Goal: Information Seeking & Learning: Learn about a topic

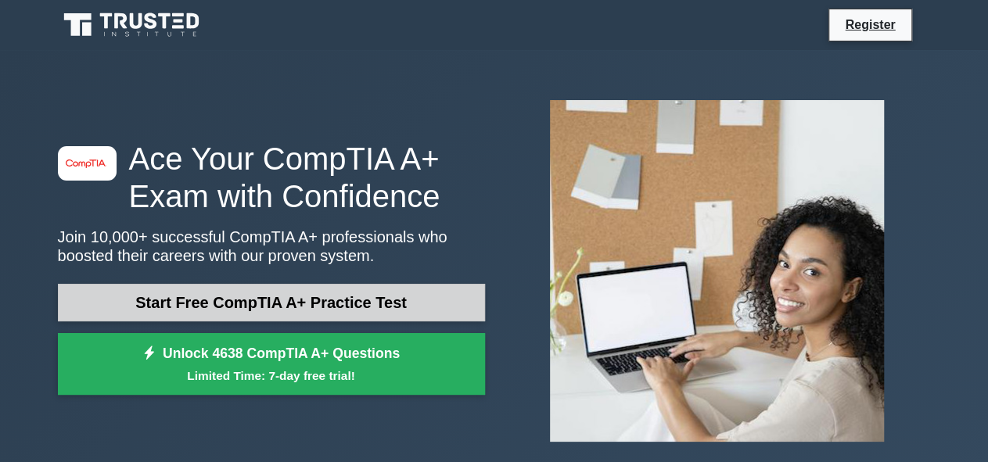
click at [321, 310] on link "Start Free CompTIA A+ Practice Test" at bounding box center [271, 303] width 427 height 38
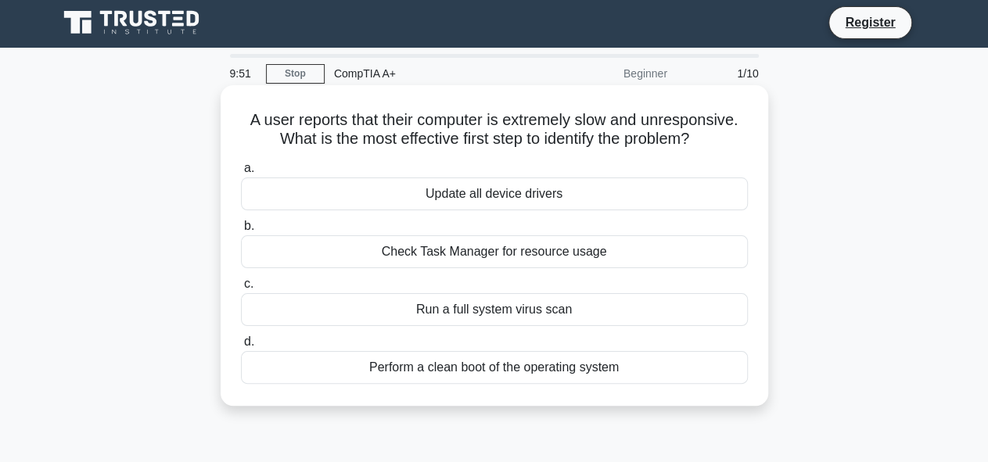
scroll to position [3, 0]
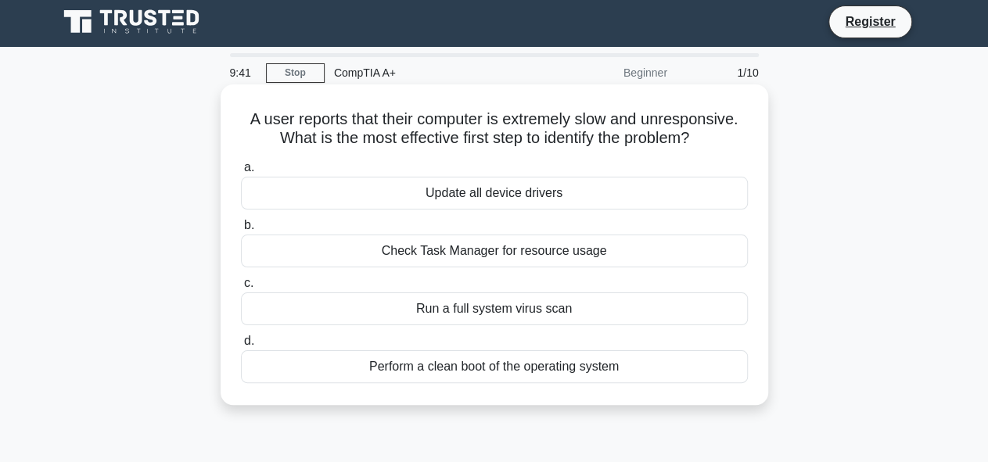
click at [438, 195] on div "Update all device drivers" at bounding box center [494, 193] width 507 height 33
click at [241, 173] on input "a. Update all device drivers" at bounding box center [241, 168] width 0 height 10
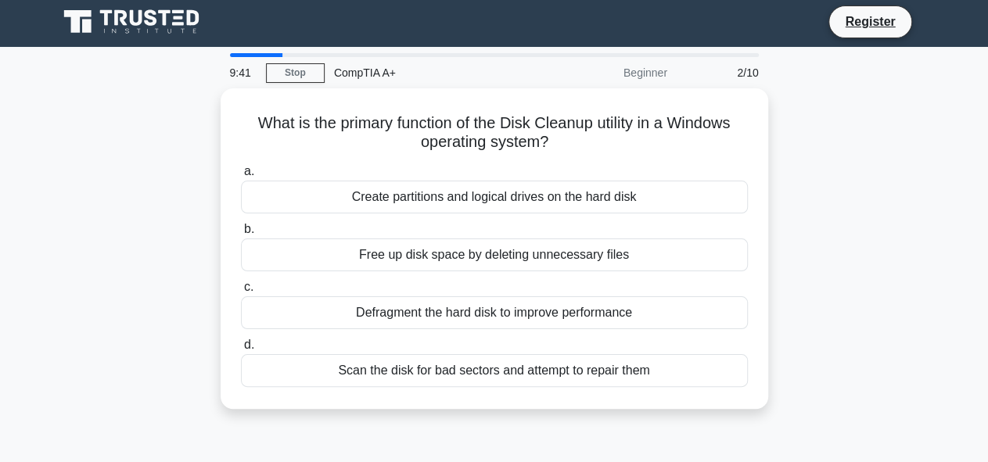
scroll to position [0, 0]
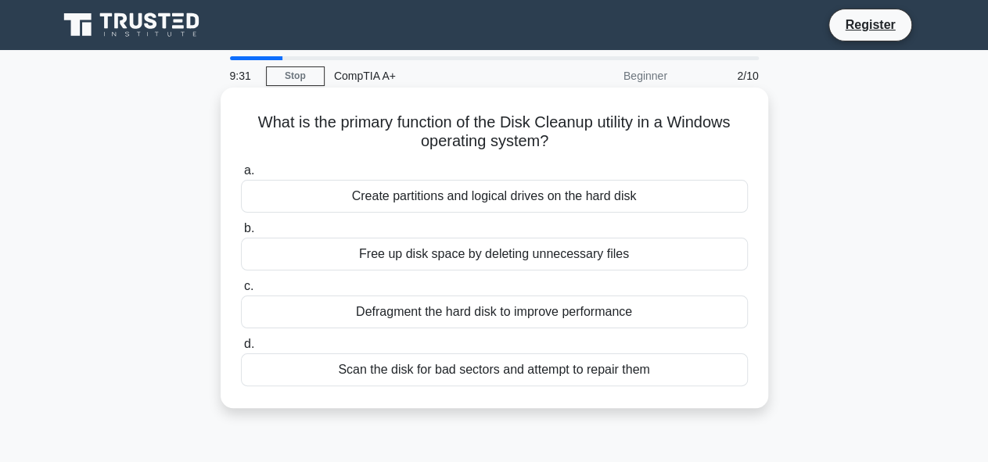
click at [424, 253] on div "Free up disk space by deleting unnecessary files" at bounding box center [494, 254] width 507 height 33
click at [241, 234] on input "b. Free up disk space by deleting unnecessary files" at bounding box center [241, 229] width 0 height 10
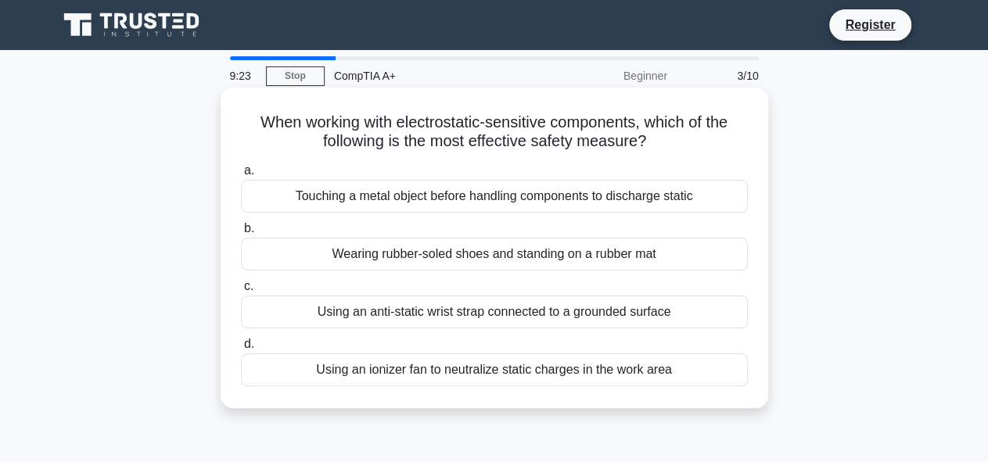
click at [404, 311] on div "Using an anti-static wrist strap connected to a grounded surface" at bounding box center [494, 312] width 507 height 33
click at [241, 292] on input "c. Using an anti-static wrist strap connected to a grounded surface" at bounding box center [241, 287] width 0 height 10
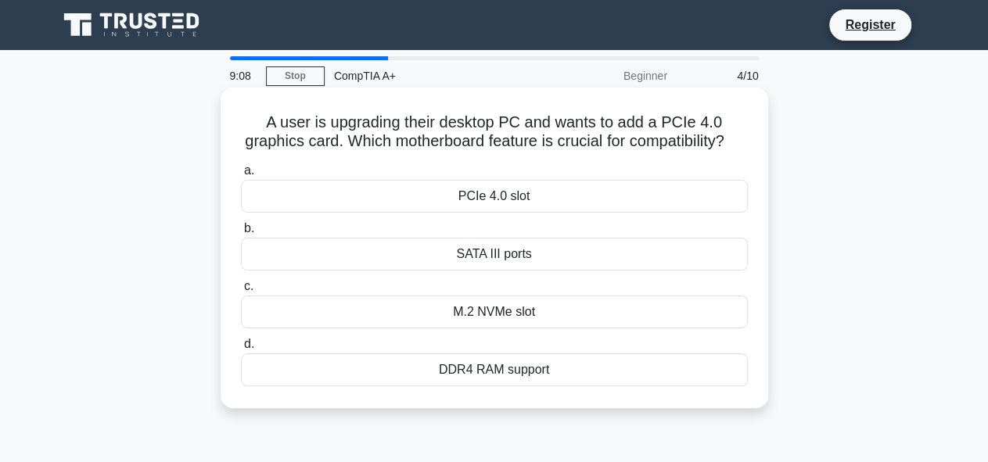
click at [455, 326] on div "M.2 NVMe slot" at bounding box center [494, 312] width 507 height 33
click at [241, 292] on input "c. M.2 NVMe slot" at bounding box center [241, 287] width 0 height 10
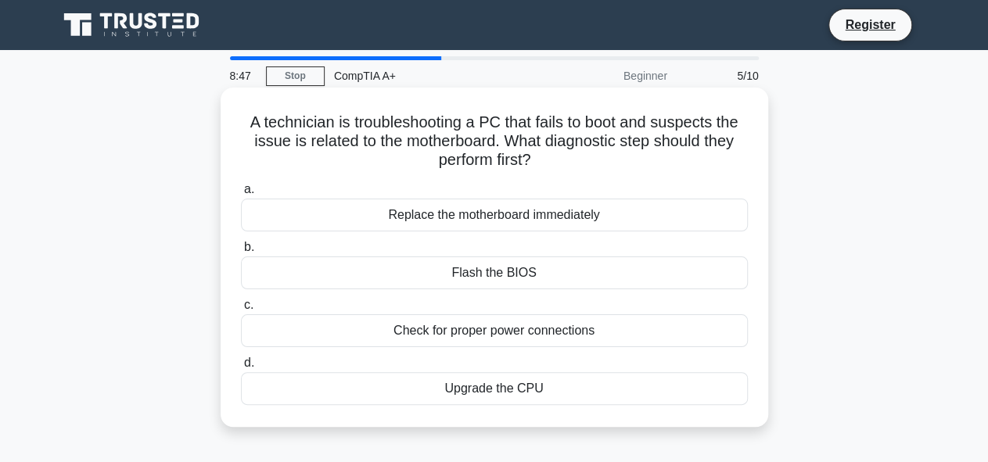
click at [421, 335] on div "Check for proper power connections" at bounding box center [494, 331] width 507 height 33
click at [241, 311] on input "c. Check for proper power connections" at bounding box center [241, 305] width 0 height 10
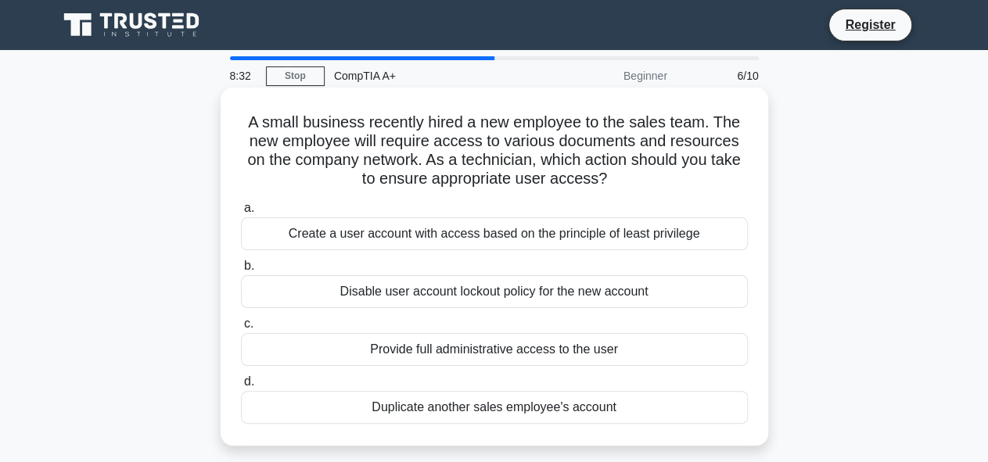
click at [469, 239] on div "Create a user account with access based on the principle of least privilege" at bounding box center [494, 234] width 507 height 33
click at [241, 214] on input "a. Create a user account with access based on the principle of least privilege" at bounding box center [241, 208] width 0 height 10
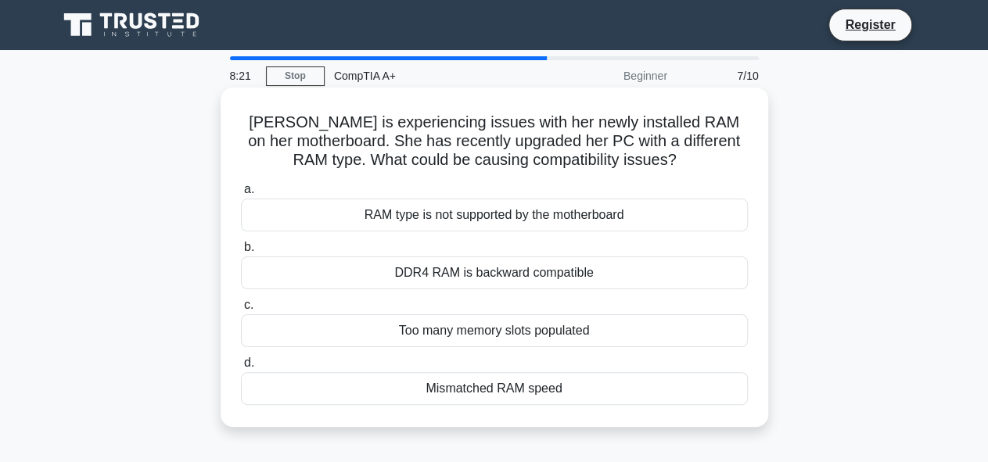
click at [484, 218] on div "RAM type is not supported by the motherboard" at bounding box center [494, 215] width 507 height 33
click at [241, 195] on input "a. RAM type is not supported by the motherboard" at bounding box center [241, 190] width 0 height 10
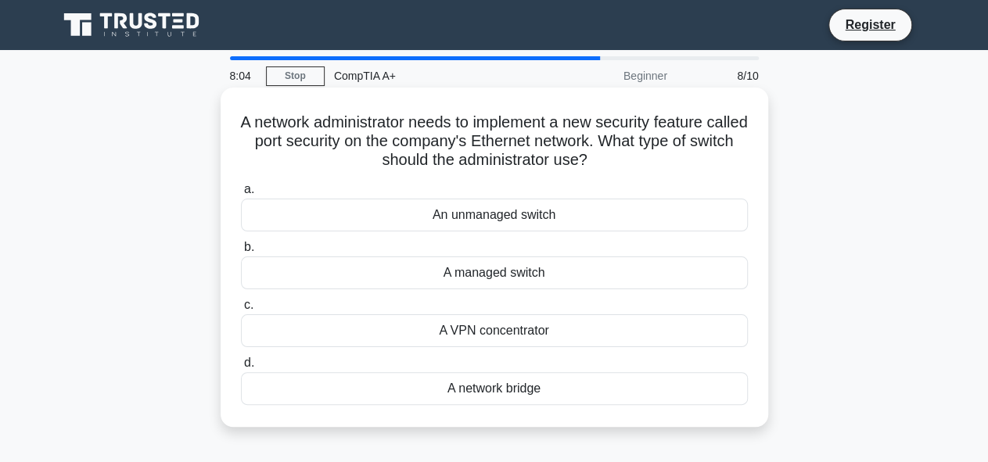
click at [488, 267] on div "A managed switch" at bounding box center [494, 273] width 507 height 33
click at [241, 253] on input "b. A managed switch" at bounding box center [241, 248] width 0 height 10
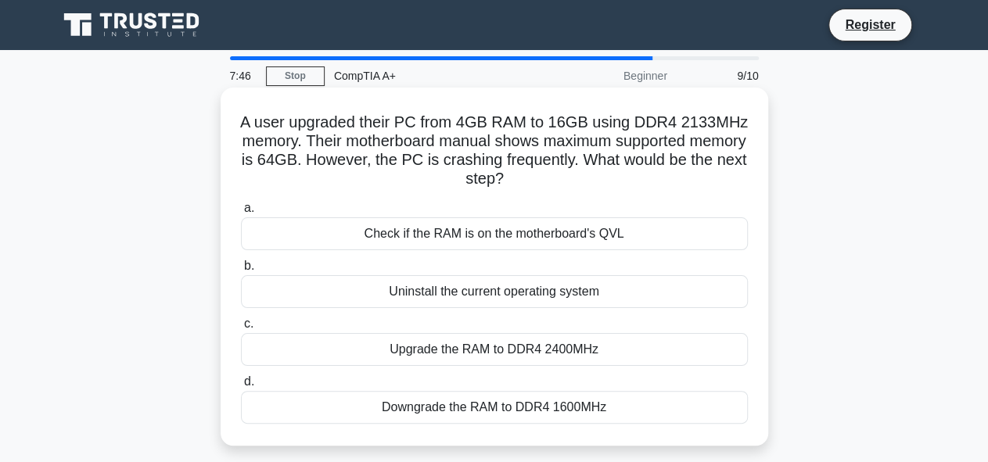
click at [444, 354] on div "Upgrade the RAM to DDR4 2400MHz" at bounding box center [494, 349] width 507 height 33
click at [241, 329] on input "c. Upgrade the RAM to DDR4 2400MHz" at bounding box center [241, 324] width 0 height 10
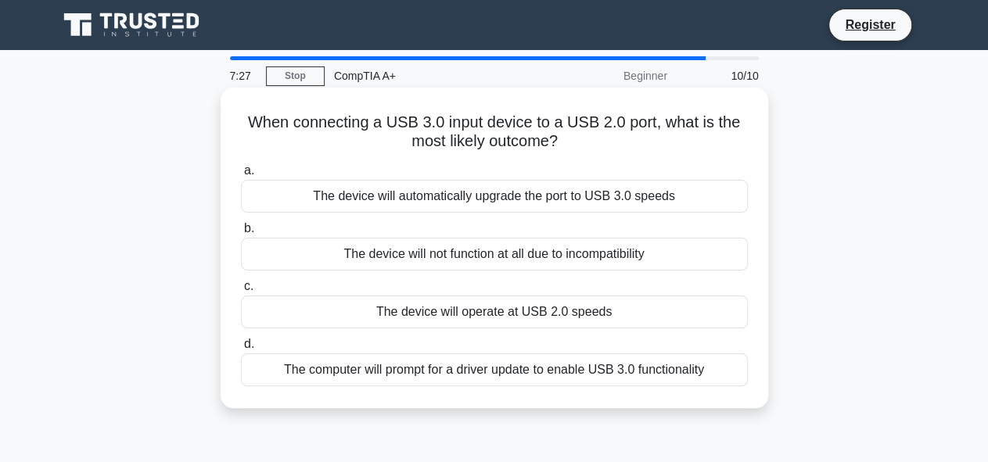
click at [458, 321] on div "The device will operate at USB 2.0 speeds" at bounding box center [494, 312] width 507 height 33
click at [241, 292] on input "c. The device will operate at USB 2.0 speeds" at bounding box center [241, 287] width 0 height 10
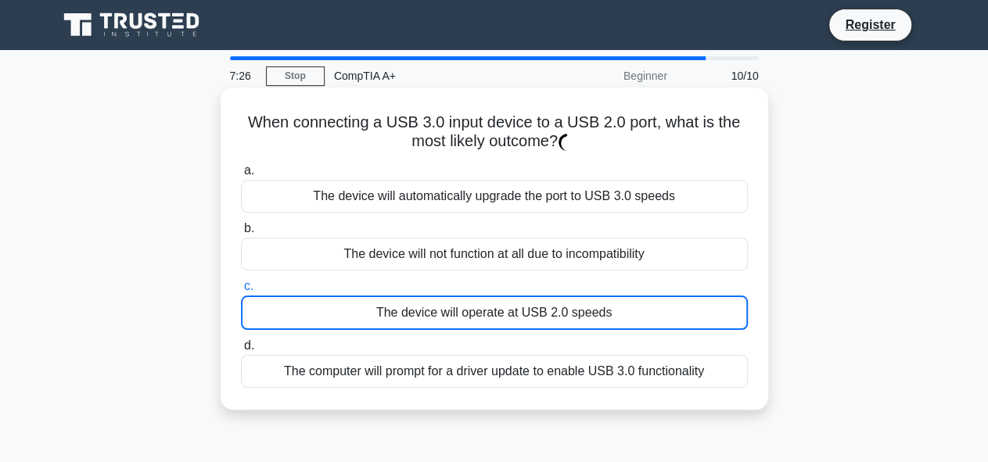
click at [458, 321] on div "The device will operate at USB 2.0 speeds" at bounding box center [494, 313] width 507 height 34
click at [241, 292] on input "c. The device will operate at USB 2.0 speeds" at bounding box center [241, 287] width 0 height 10
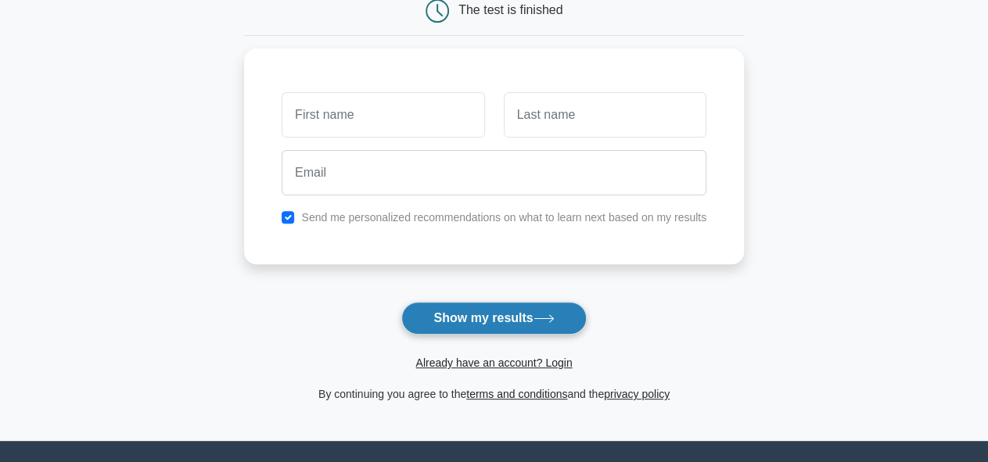
scroll to position [171, 0]
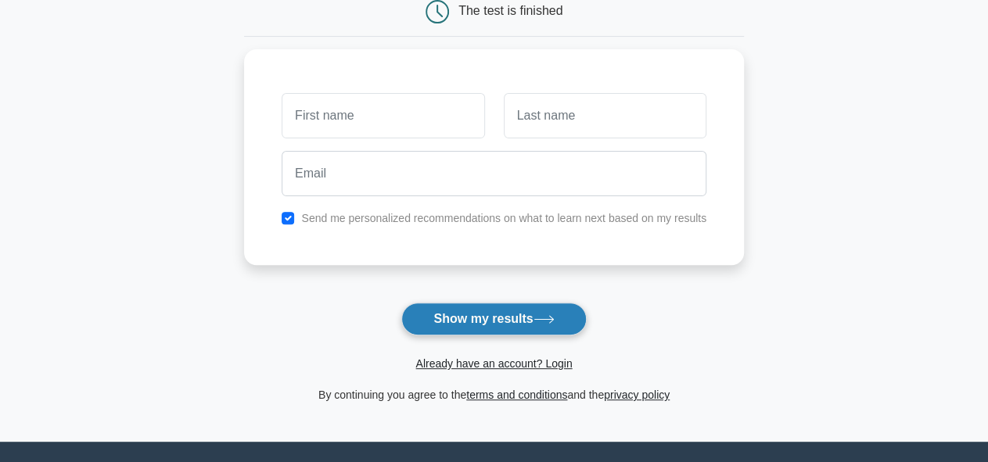
click at [480, 322] on button "Show my results" at bounding box center [493, 319] width 185 height 33
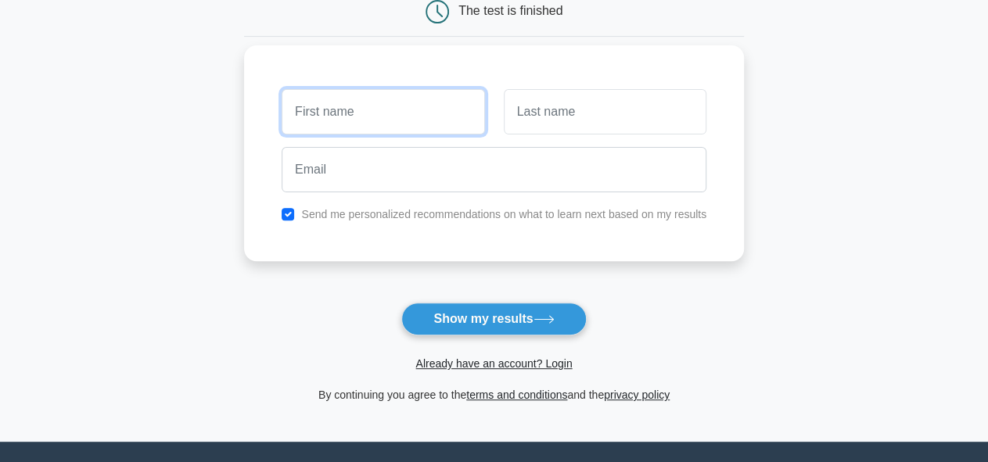
type input "o"
type input "oebo"
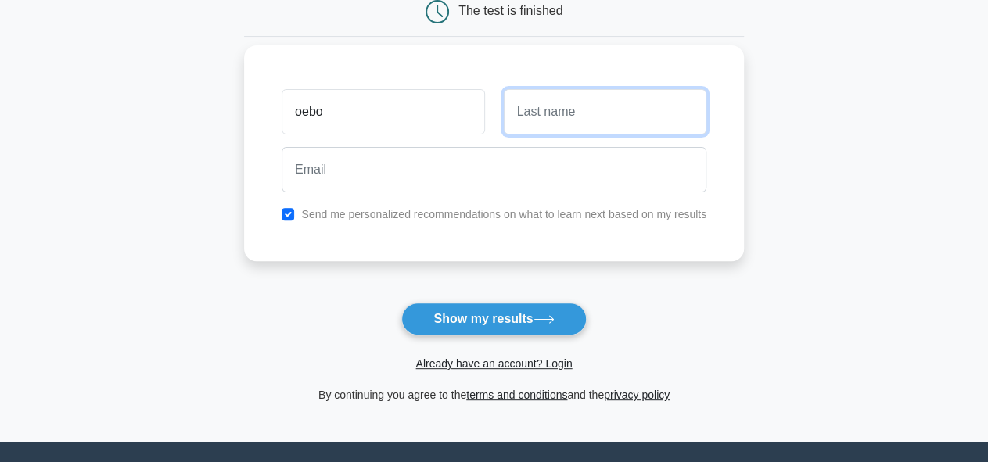
click at [559, 122] on input "text" at bounding box center [605, 111] width 203 height 45
type input "marolen"
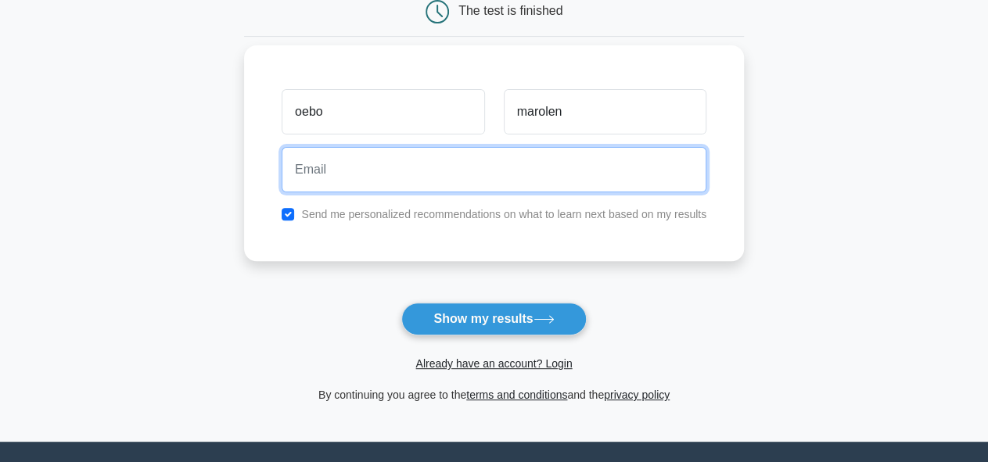
click at [467, 175] on input "email" at bounding box center [494, 169] width 425 height 45
type input "lebomarolen@gmail.com"
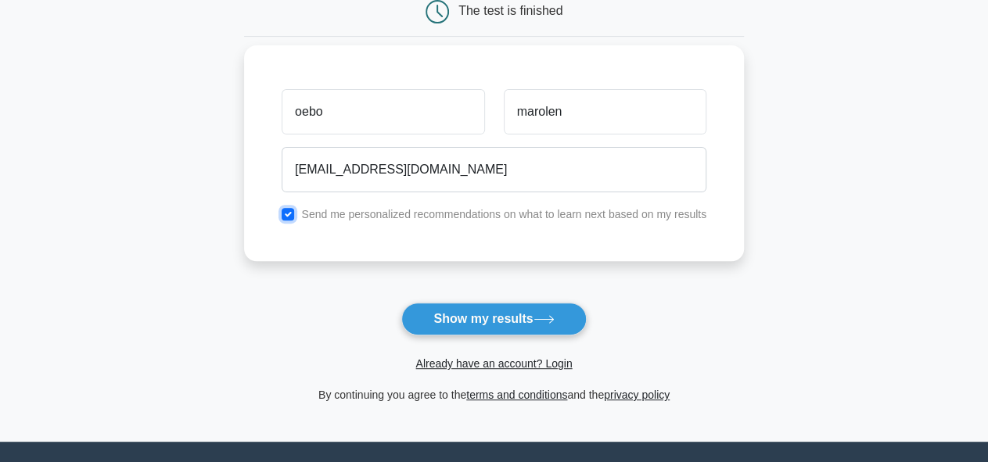
click at [290, 217] on input "checkbox" at bounding box center [288, 214] width 13 height 13
checkbox input "false"
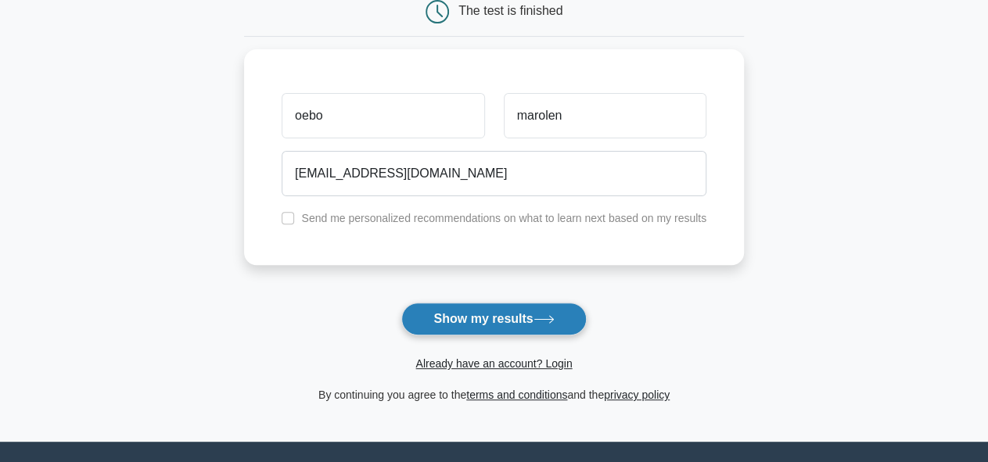
click at [434, 325] on button "Show my results" at bounding box center [493, 319] width 185 height 33
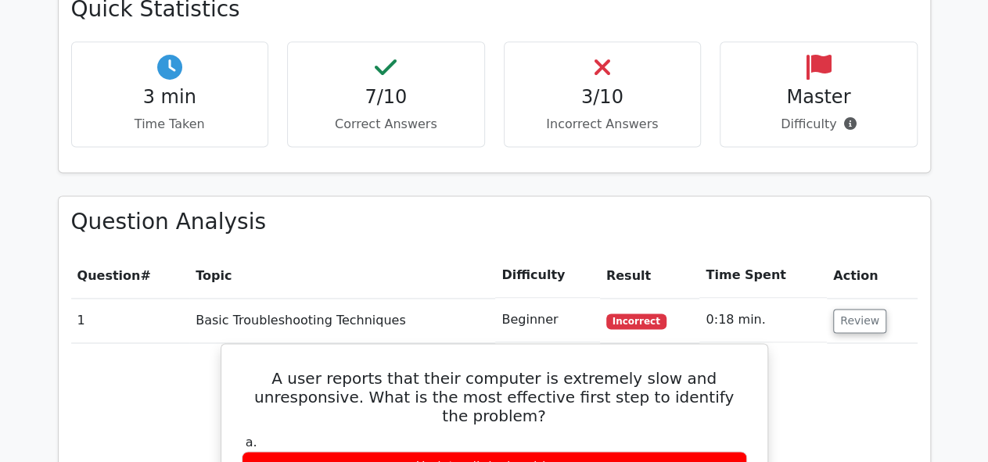
scroll to position [1090, 0]
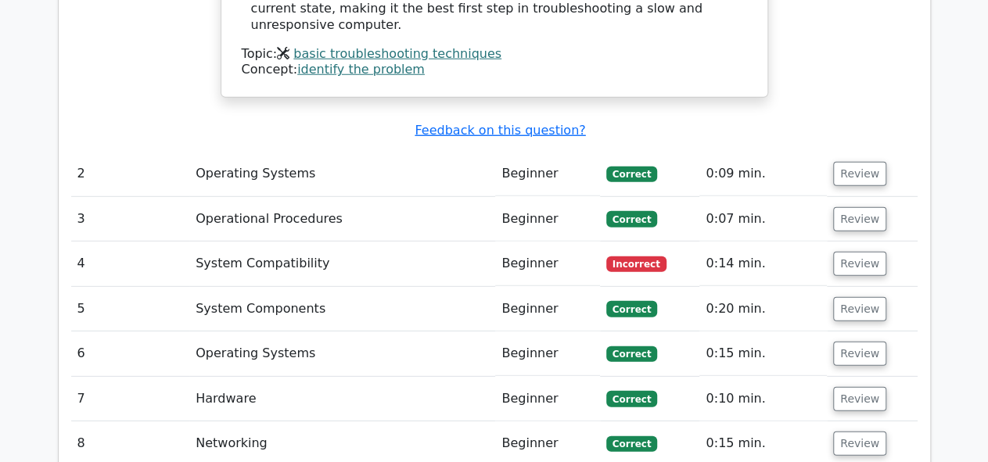
click at [516, 377] on td "Beginner" at bounding box center [547, 399] width 104 height 45
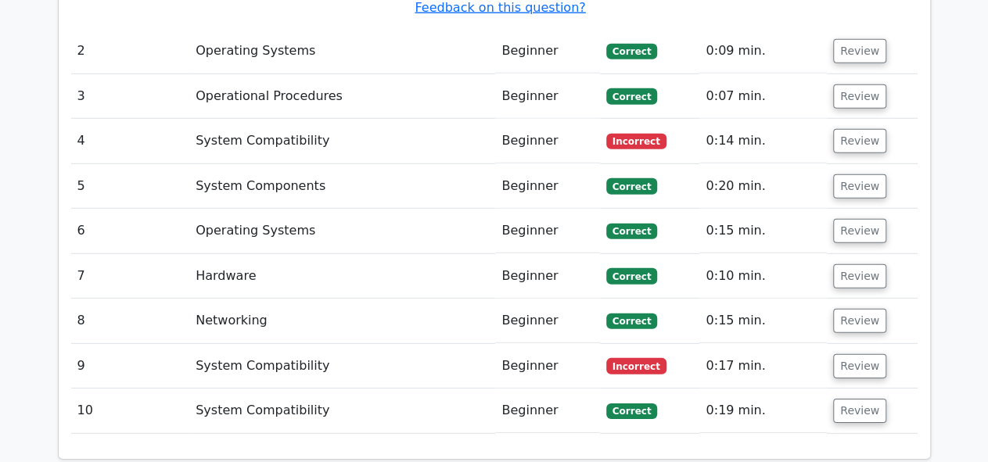
scroll to position [2222, 0]
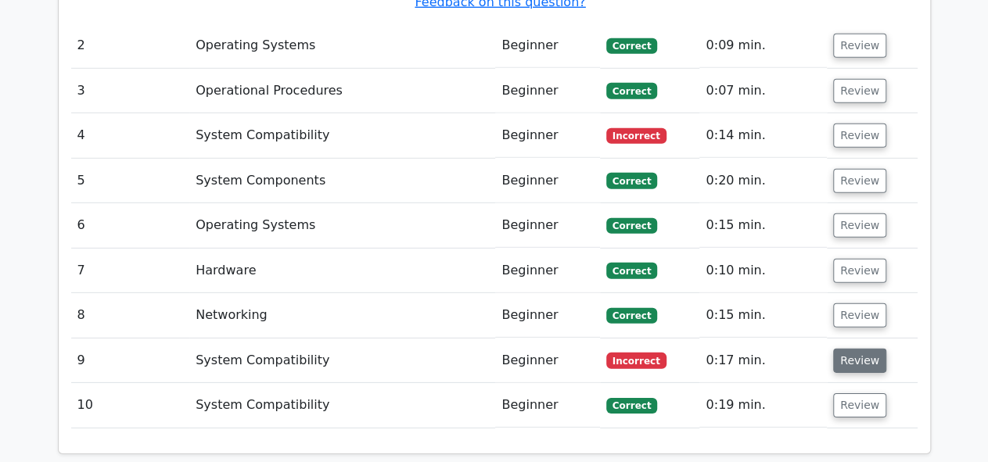
click at [845, 349] on button "Review" at bounding box center [859, 361] width 53 height 24
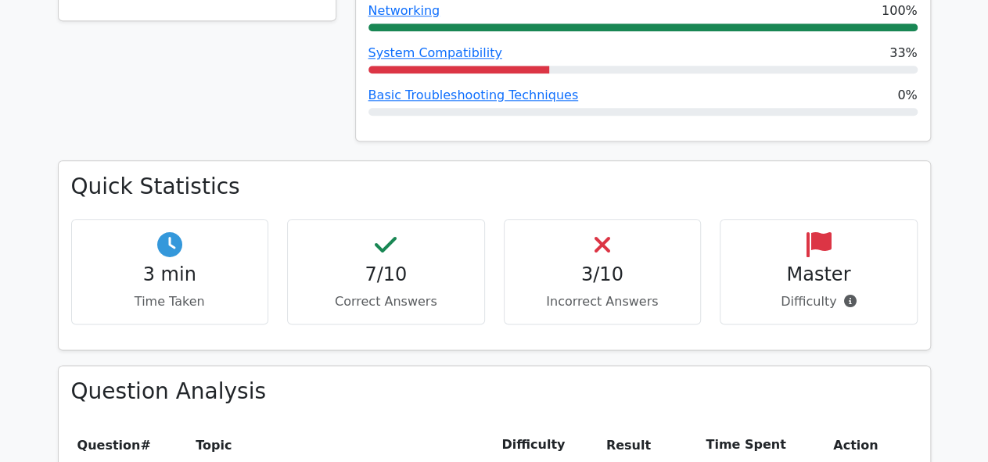
scroll to position [848, 0]
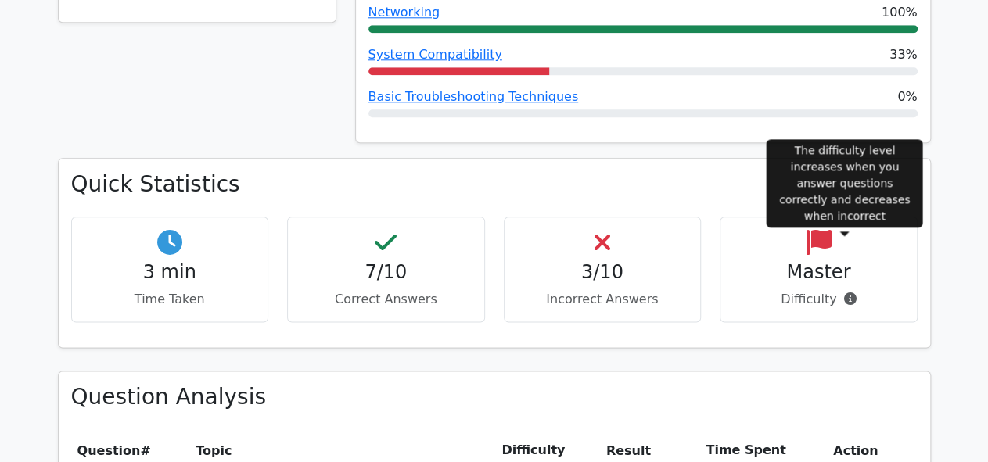
click at [848, 293] on icon at bounding box center [849, 299] width 13 height 13
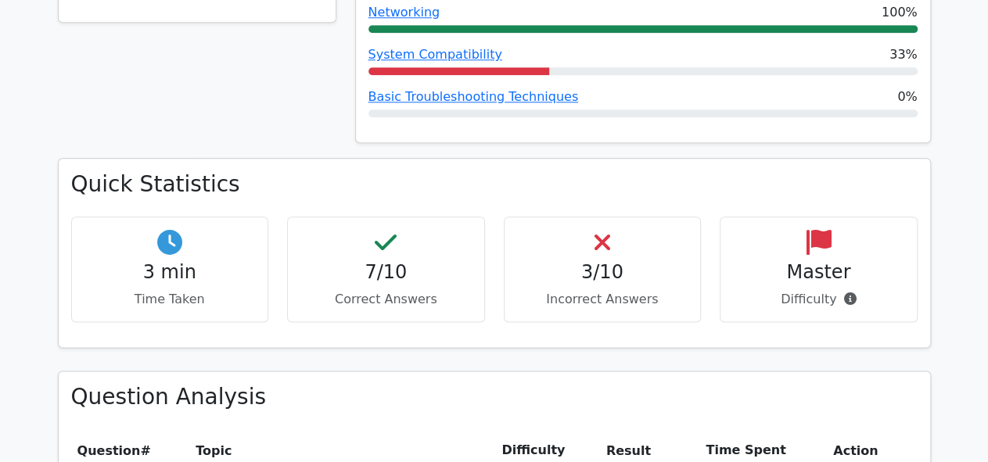
click at [826, 290] on p "Difficulty" at bounding box center [818, 299] width 171 height 19
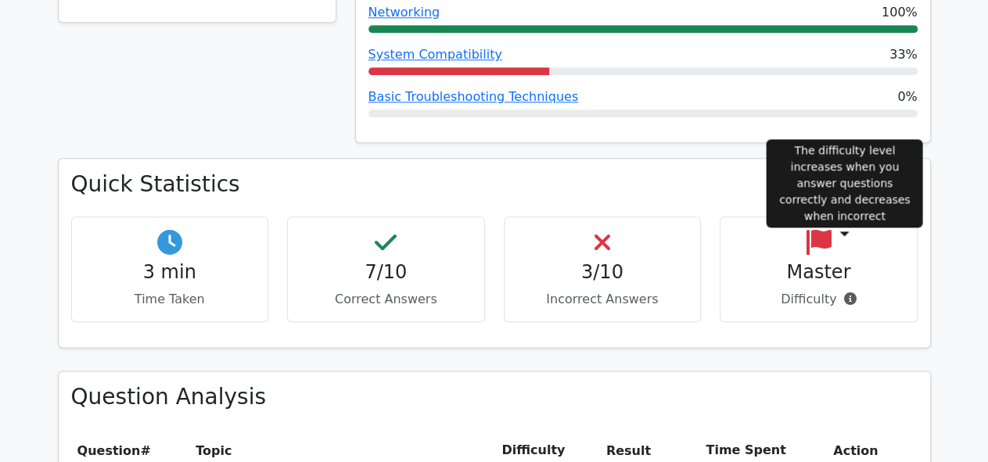
click at [843, 293] on icon at bounding box center [849, 299] width 13 height 13
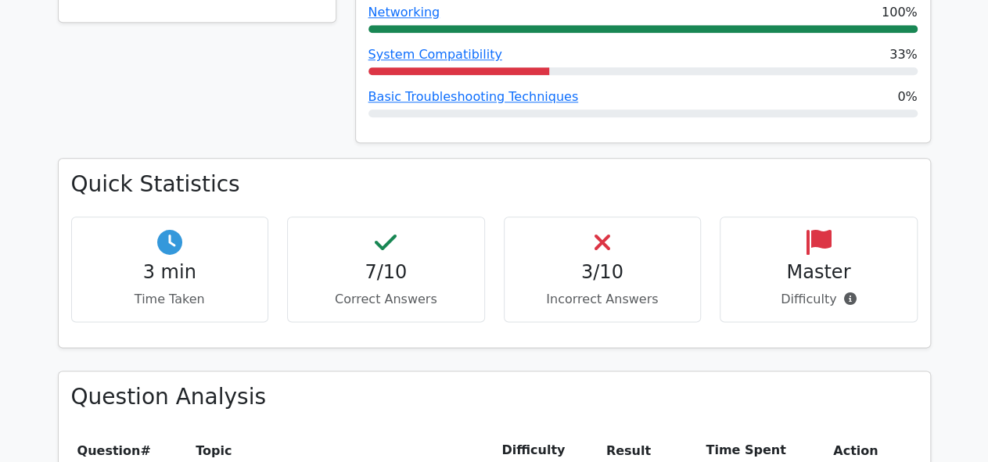
click at [828, 290] on p "Difficulty" at bounding box center [818, 299] width 171 height 19
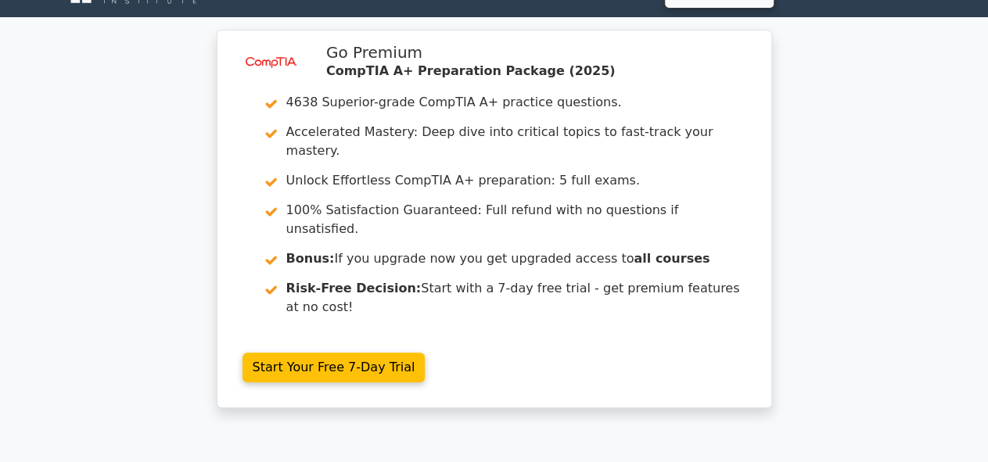
scroll to position [0, 0]
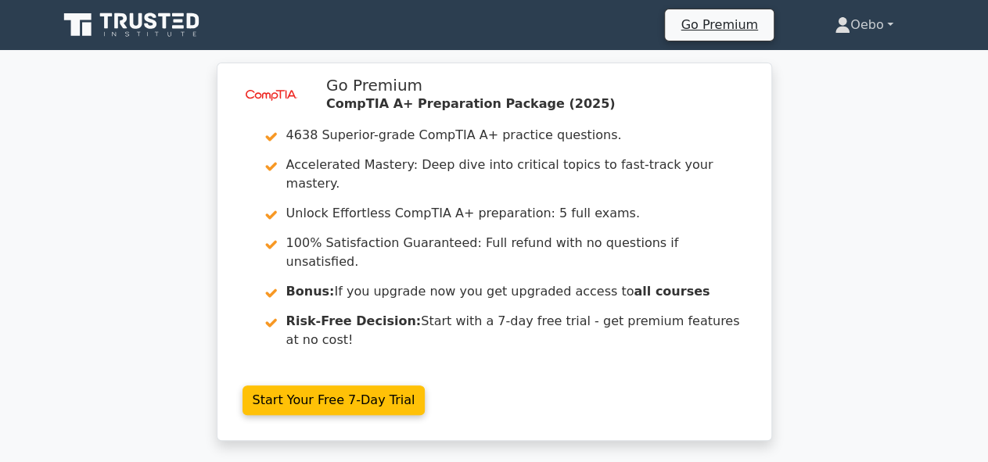
click at [861, 35] on link "Oebo" at bounding box center [863, 24] width 133 height 31
click at [815, 82] on link "Settings" at bounding box center [860, 86] width 124 height 25
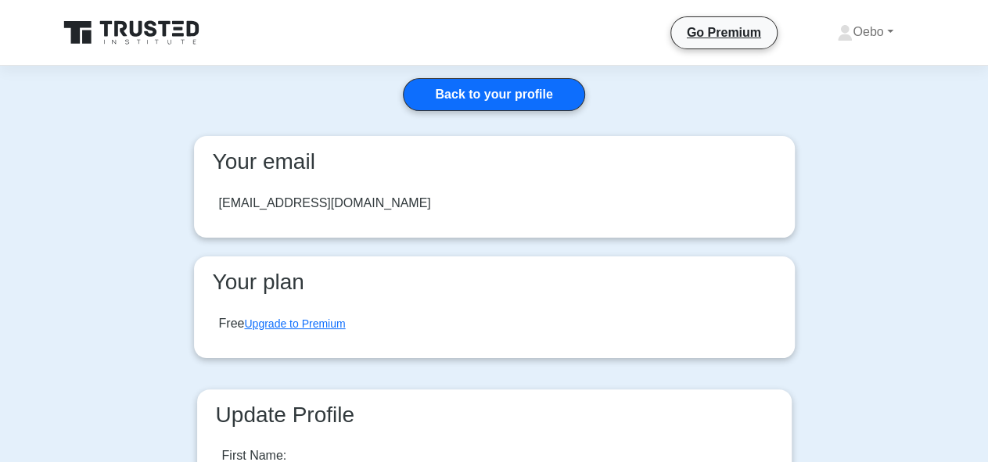
click at [183, 38] on icon at bounding box center [133, 33] width 150 height 30
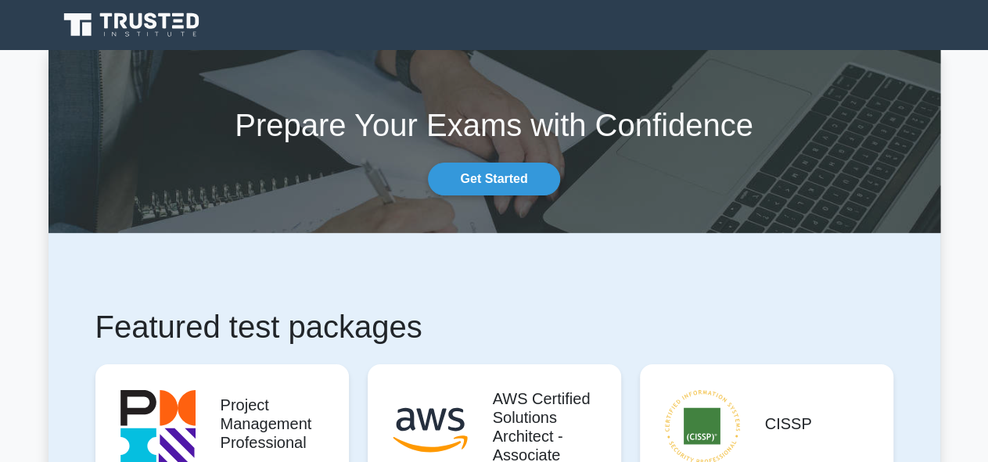
click at [183, 38] on icon at bounding box center [133, 25] width 150 height 30
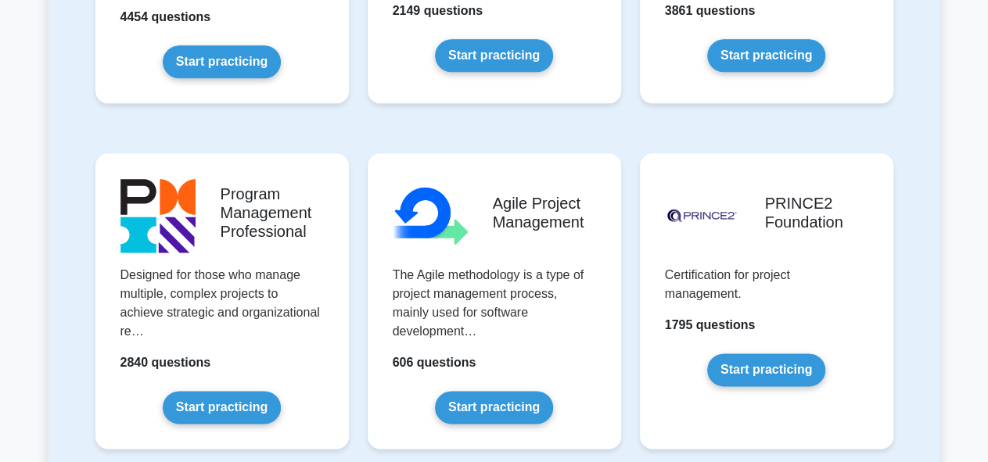
scroll to position [897, 0]
